Goal: Information Seeking & Learning: Learn about a topic

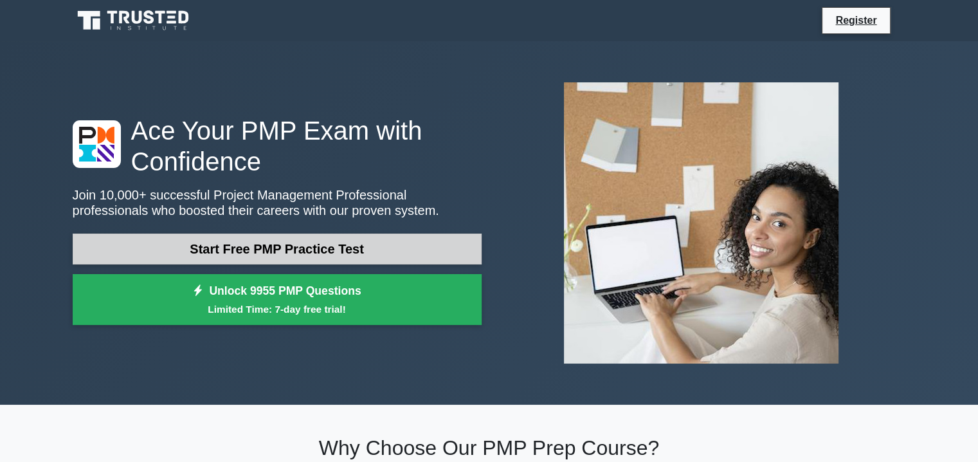
click at [308, 244] on link "Start Free PMP Practice Test" at bounding box center [277, 248] width 409 height 31
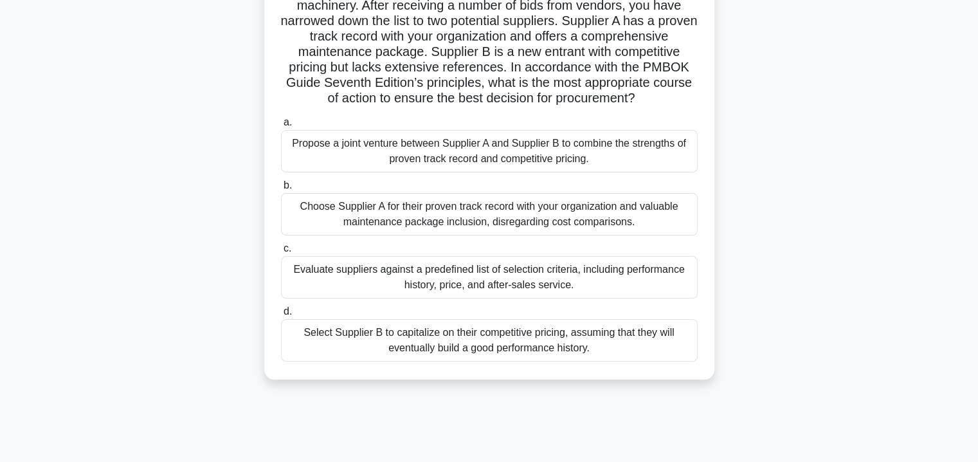
scroll to position [129, 0]
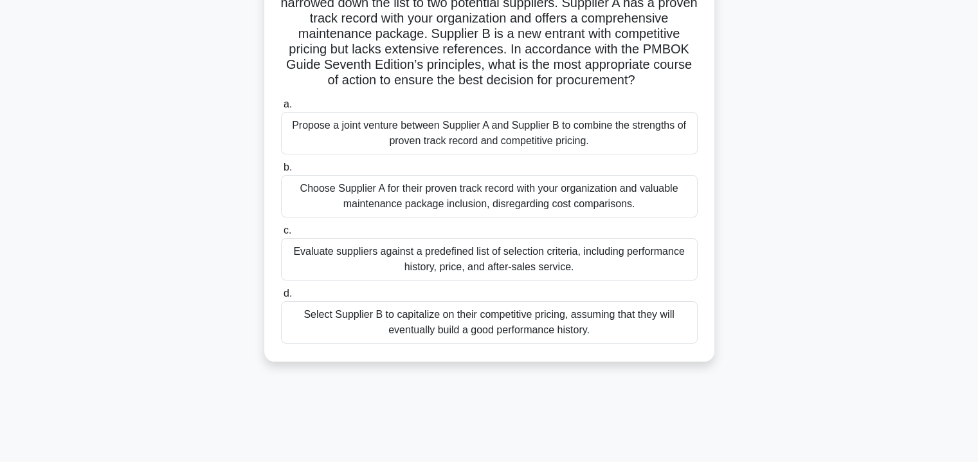
click at [482, 148] on div "Propose a joint venture between Supplier A and Supplier B to combine the streng…" at bounding box center [489, 133] width 417 height 42
click at [281, 109] on input "a. Propose a joint venture between Supplier A and Supplier B to combine the str…" at bounding box center [281, 104] width 0 height 8
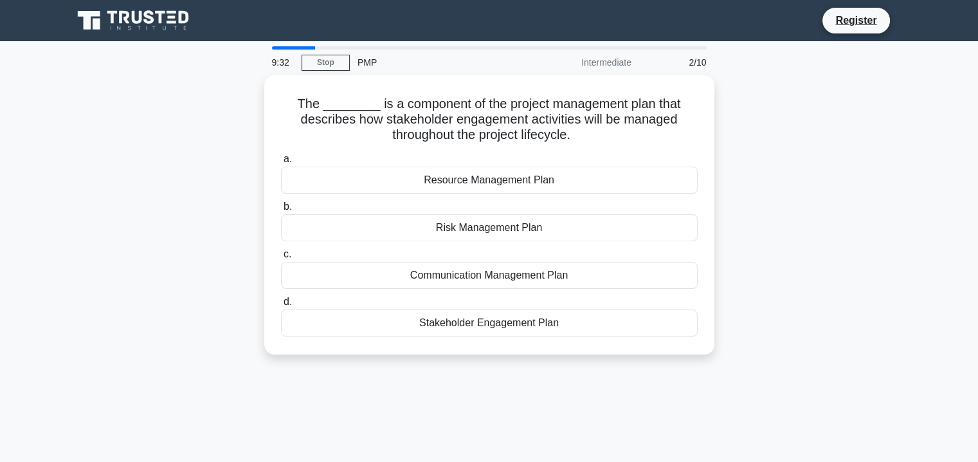
scroll to position [0, 0]
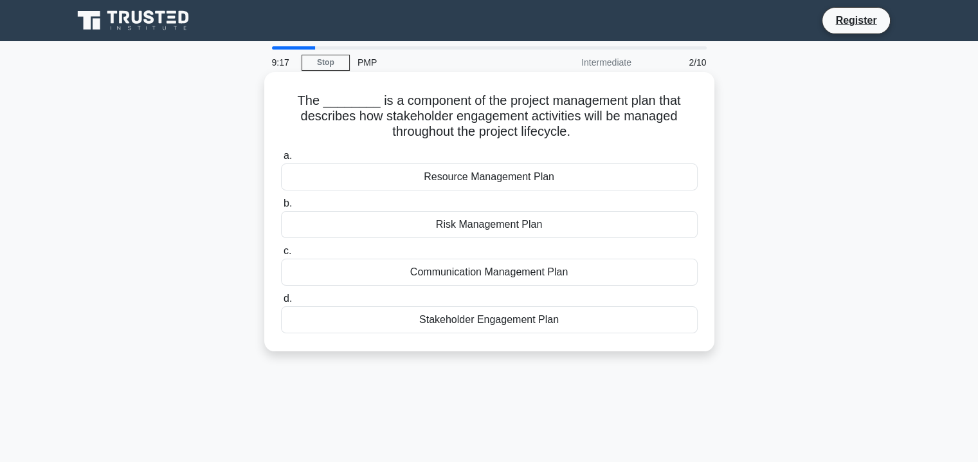
click at [568, 319] on div "Stakeholder Engagement Plan" at bounding box center [489, 319] width 417 height 27
click at [281, 303] on input "d. Stakeholder Engagement Plan" at bounding box center [281, 298] width 0 height 8
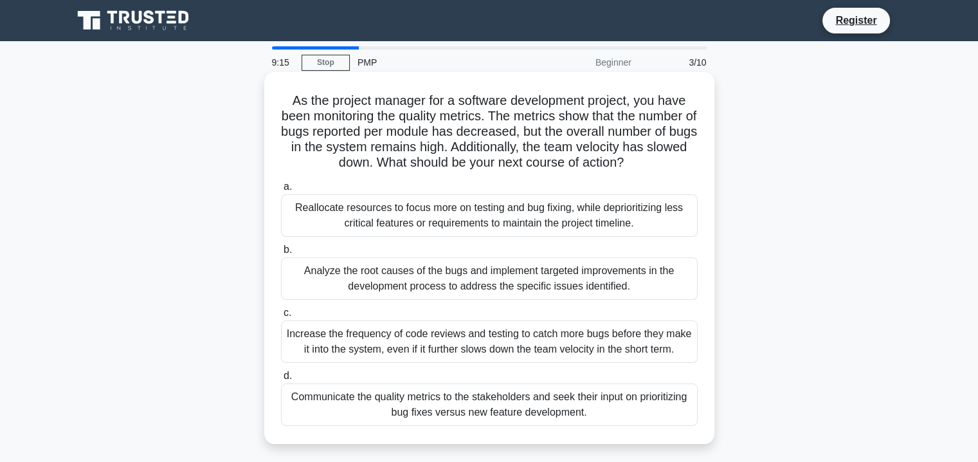
click at [468, 219] on div "Reallocate resources to focus more on testing and bug fixing, while deprioritiz…" at bounding box center [489, 215] width 417 height 42
click at [281, 191] on input "a. Reallocate resources to focus more on testing and bug fixing, while depriori…" at bounding box center [281, 187] width 0 height 8
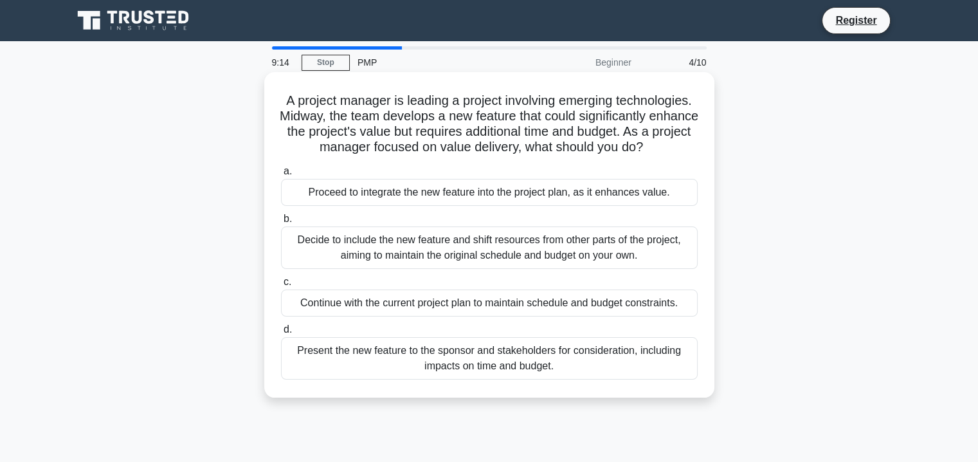
click at [479, 262] on div "Decide to include the new feature and shift resources from other parts of the p…" at bounding box center [489, 247] width 417 height 42
click at [281, 223] on input "b. Decide to include the new feature and shift resources from other parts of th…" at bounding box center [281, 219] width 0 height 8
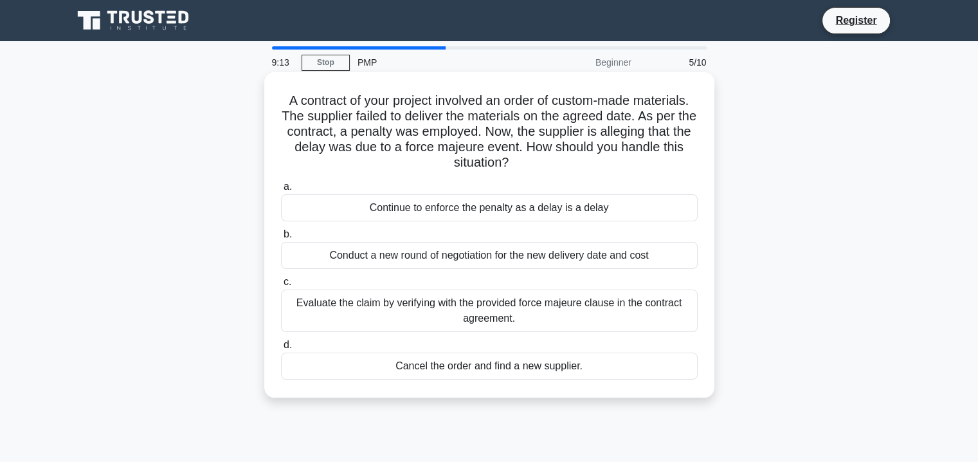
click at [538, 314] on div "Evaluate the claim by verifying with the provided force majeure clause in the c…" at bounding box center [489, 310] width 417 height 42
click at [281, 286] on input "c. Evaluate the claim by verifying with the provided force majeure clause in th…" at bounding box center [281, 282] width 0 height 8
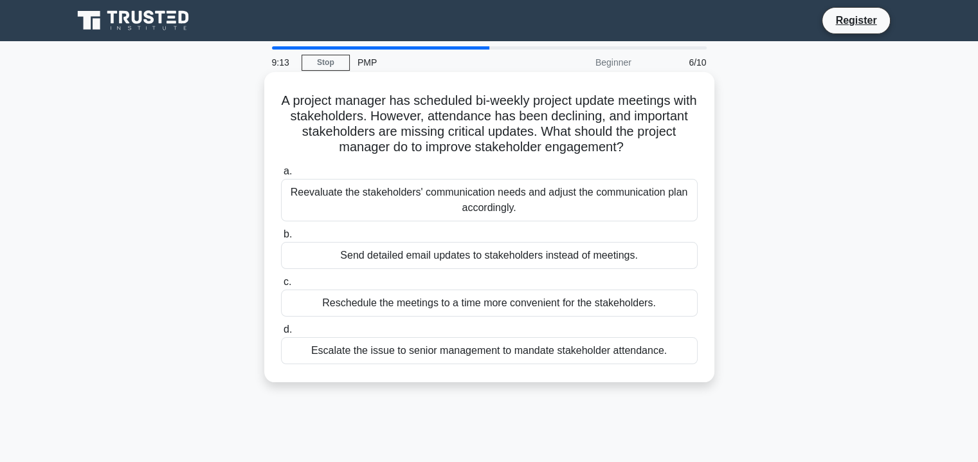
click at [509, 206] on div "Reevaluate the stakeholders' communication needs and adjust the communication p…" at bounding box center [489, 200] width 417 height 42
click at [281, 175] on input "a. Reevaluate the stakeholders' communication needs and adjust the communicatio…" at bounding box center [281, 171] width 0 height 8
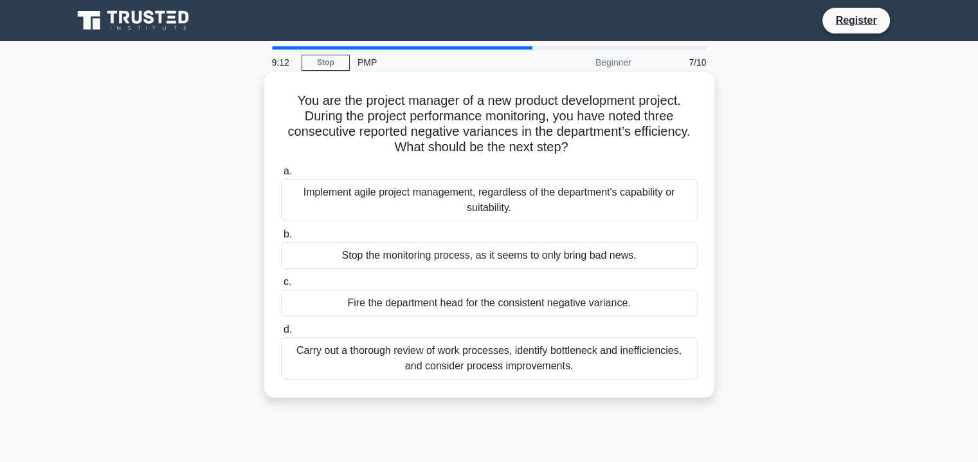
click at [526, 300] on div "Fire the department head for the consistent negative variance." at bounding box center [489, 302] width 417 height 27
click at [281, 286] on input "c. Fire the department head for the consistent negative variance." at bounding box center [281, 282] width 0 height 8
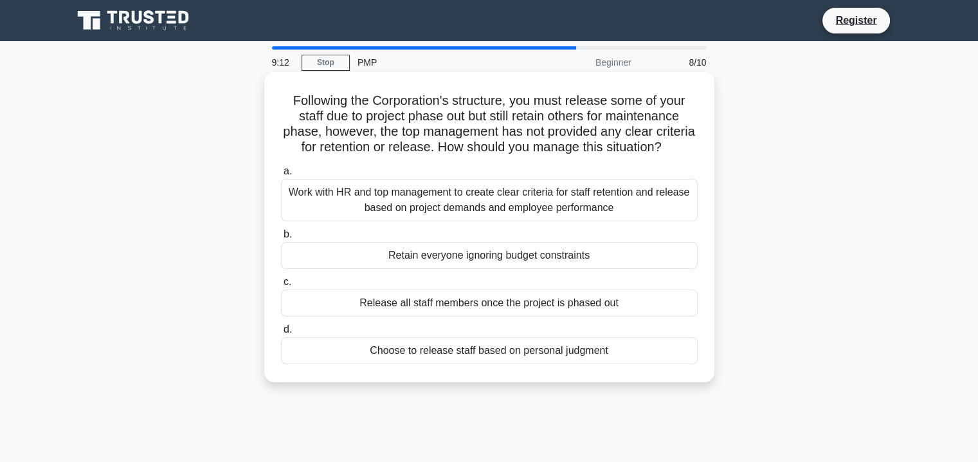
click at [508, 213] on div "Work with HR and top management to create clear criteria for staff retention an…" at bounding box center [489, 200] width 417 height 42
click at [281, 175] on input "a. Work with HR and top management to create clear criteria for staff retention…" at bounding box center [281, 171] width 0 height 8
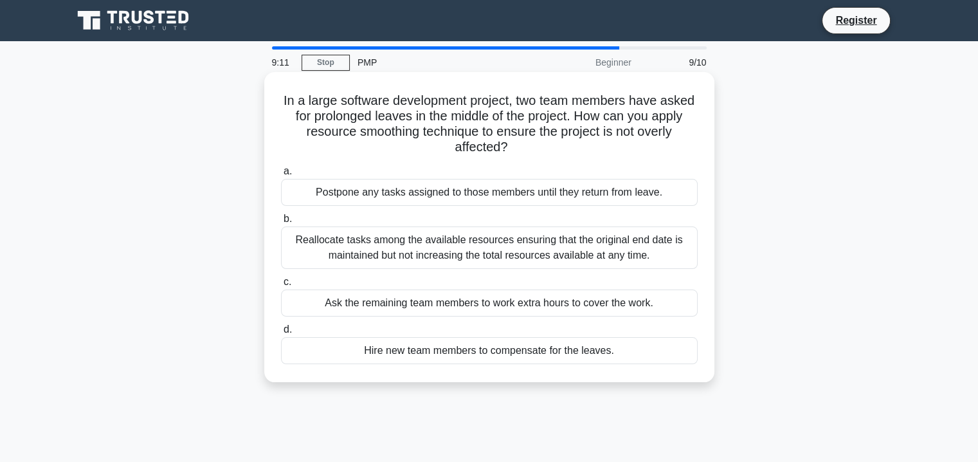
click at [509, 251] on div "Reallocate tasks among the available resources ensuring that the original end d…" at bounding box center [489, 247] width 417 height 42
click at [281, 223] on input "b. Reallocate tasks among the available resources ensuring that the original en…" at bounding box center [281, 219] width 0 height 8
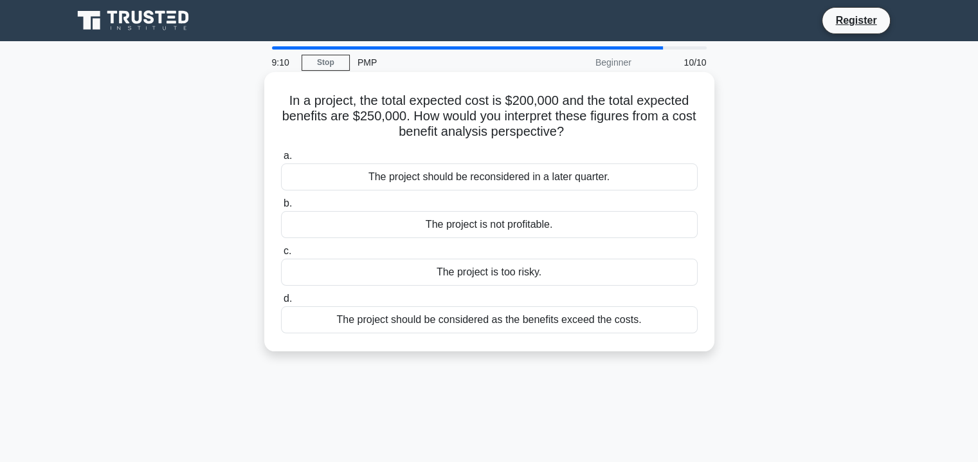
click at [489, 175] on div "The project should be reconsidered in a later quarter." at bounding box center [489, 176] width 417 height 27
click at [281, 160] on input "a. The project should be reconsidered in a later quarter." at bounding box center [281, 156] width 0 height 8
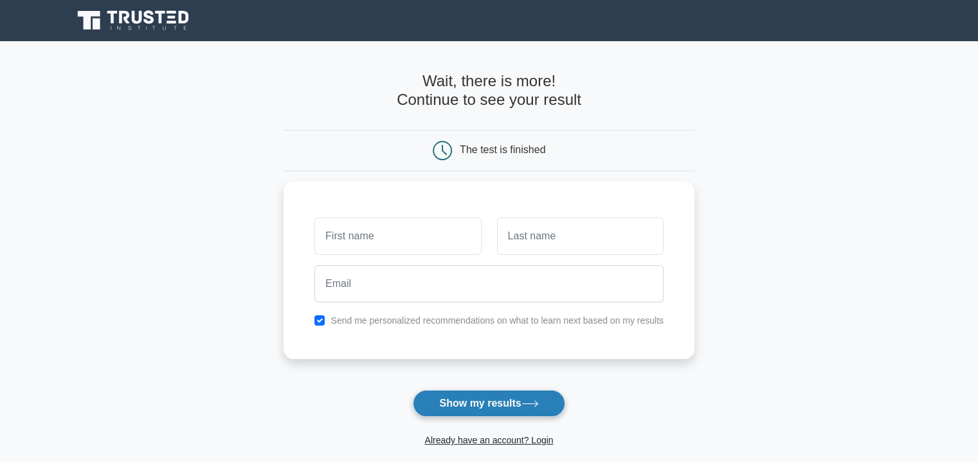
click at [514, 409] on button "Show my results" at bounding box center [489, 403] width 152 height 27
